Goal: Task Accomplishment & Management: Complete application form

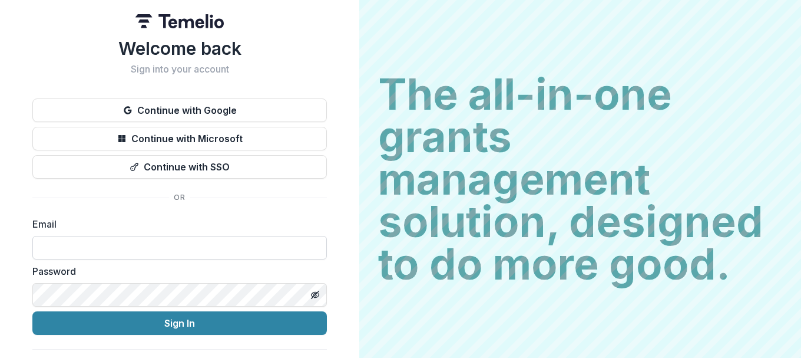
click at [131, 253] on input at bounding box center [179, 248] width 295 height 24
click at [138, 242] on input at bounding box center [179, 248] width 295 height 24
type input "**********"
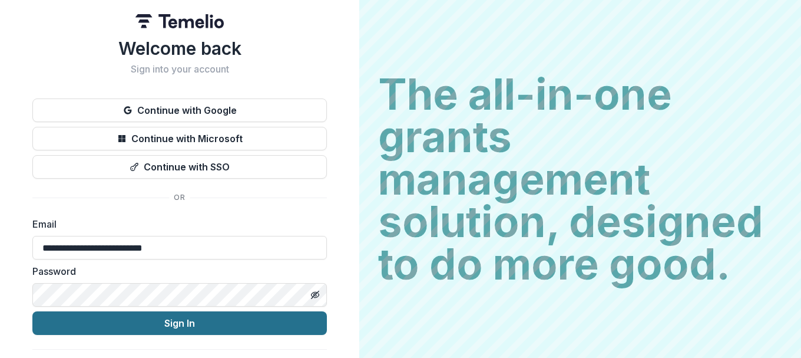
click at [160, 325] on button "Sign In" at bounding box center [179, 323] width 295 height 24
